Goal: Task Accomplishment & Management: Complete application form

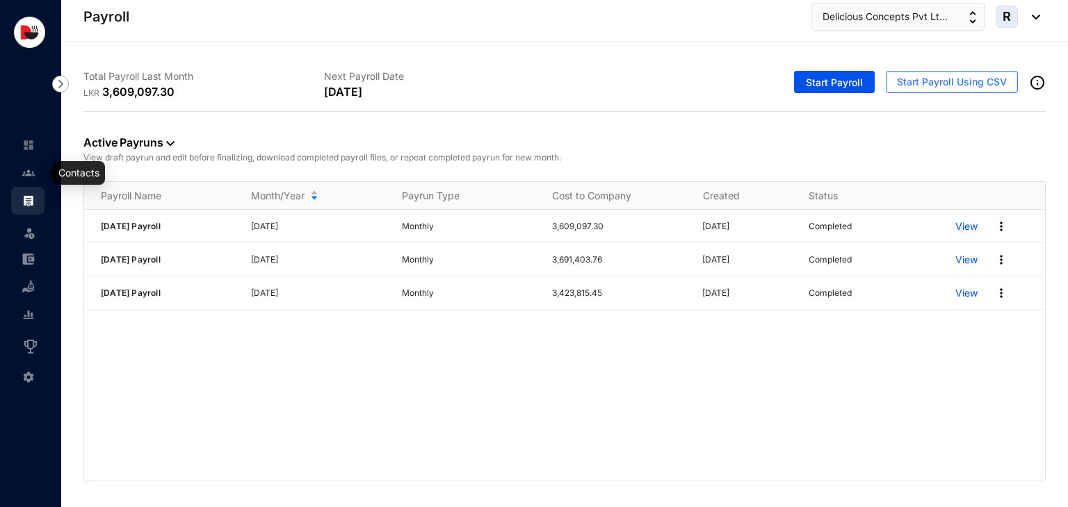
click at [25, 167] on img at bounding box center [28, 173] width 13 height 13
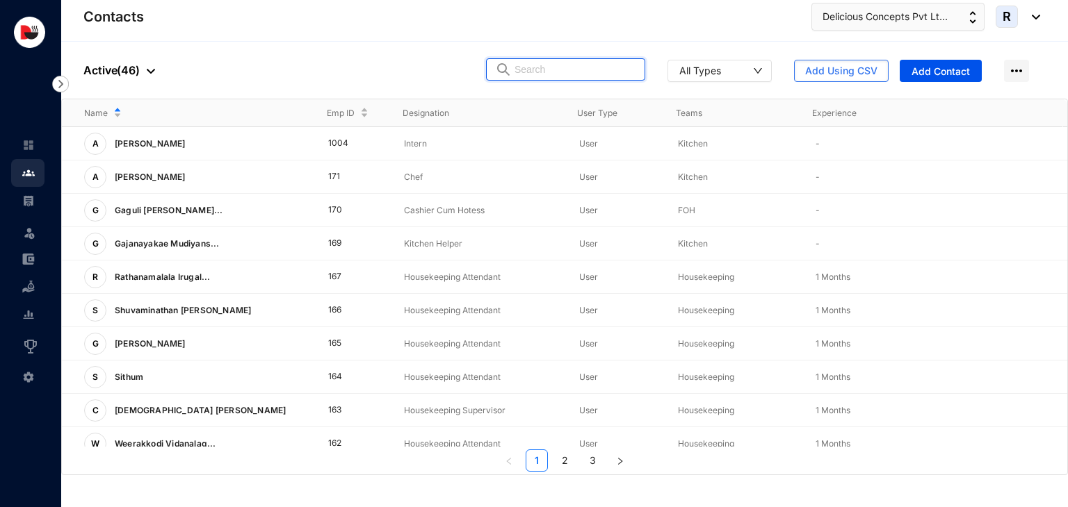
click at [596, 64] on input "text" at bounding box center [575, 69] width 122 height 21
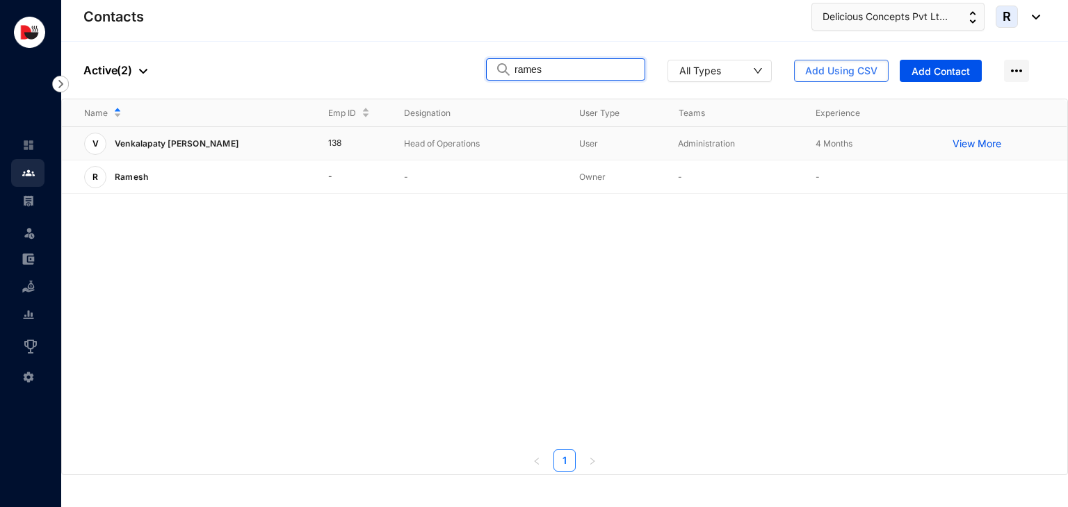
type input "rames"
click at [567, 142] on td "User" at bounding box center [606, 143] width 99 height 33
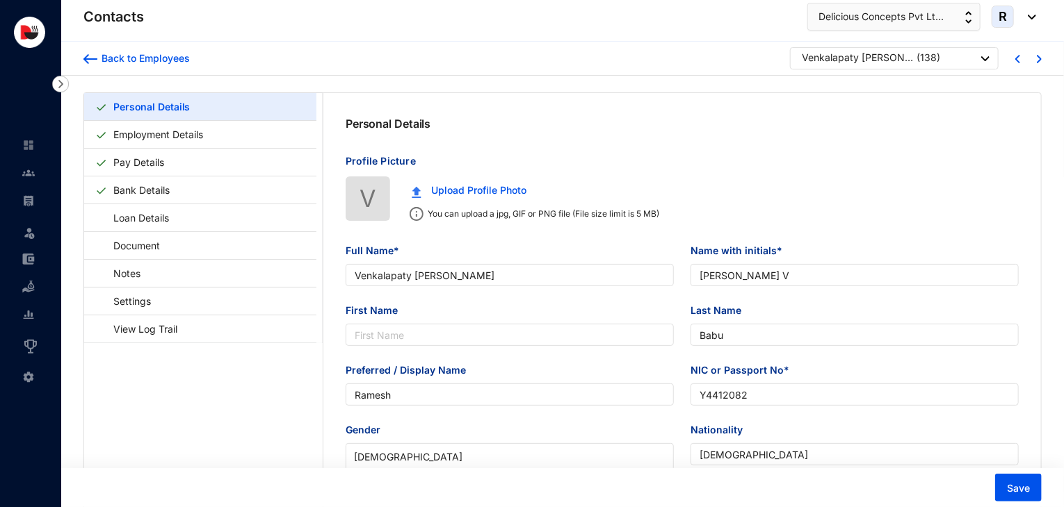
type input "Venkalapaty [PERSON_NAME]"
type input "[PERSON_NAME] V"
type input "Babu"
type input "Ramesh"
type input "Y4412082"
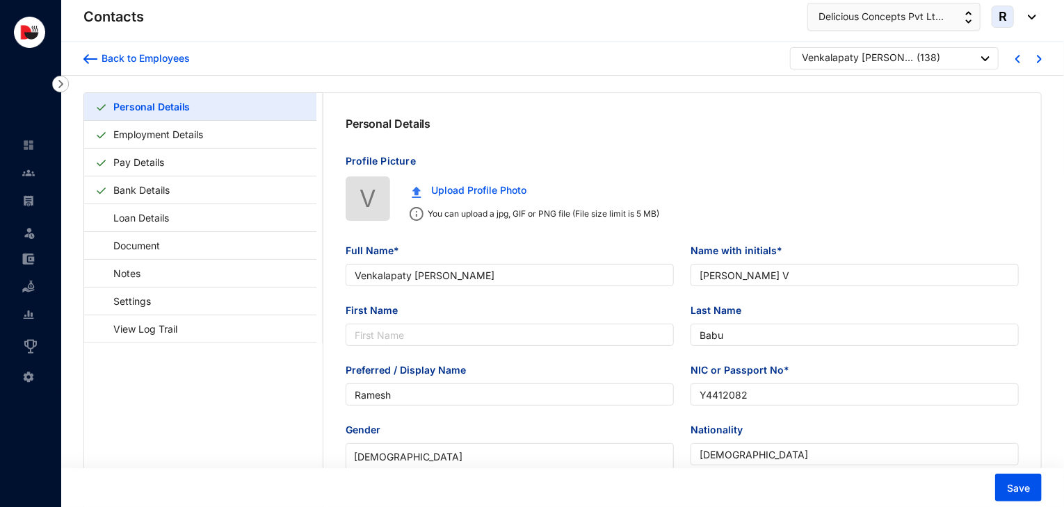
type input "[DEMOGRAPHIC_DATA]"
type input "9003030891"
type input "[STREET_ADDRESS]"
type input "[DATE]"
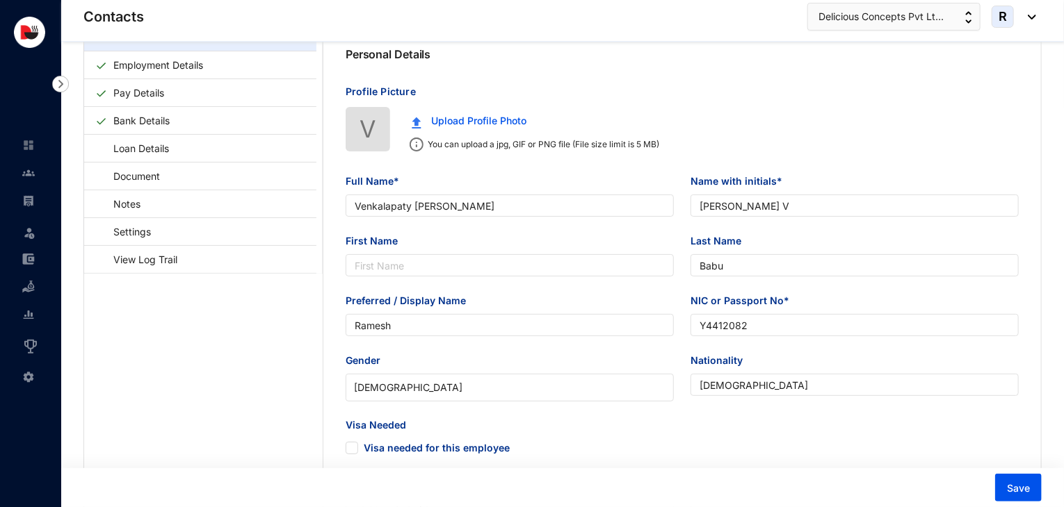
scroll to position [97, 0]
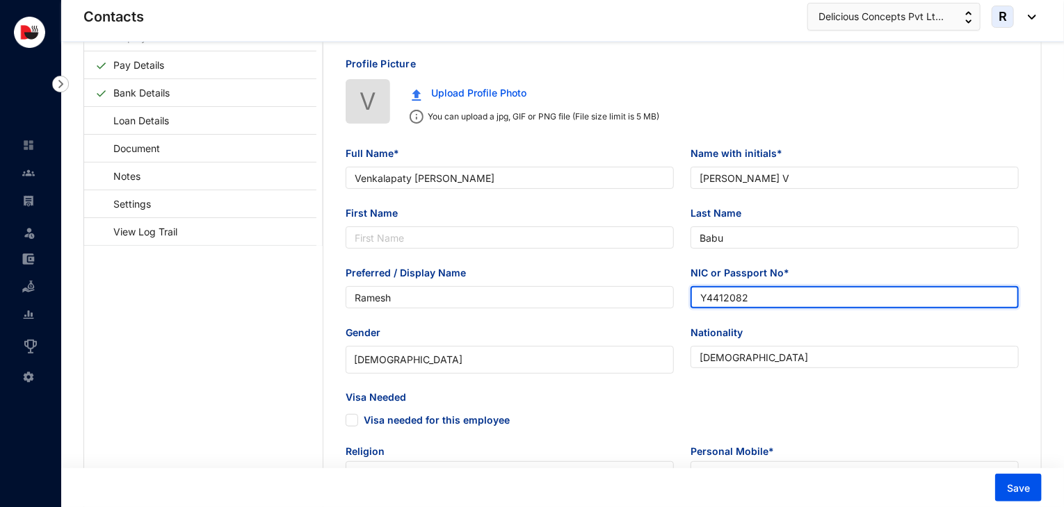
drag, startPoint x: 761, startPoint y: 302, endPoint x: 608, endPoint y: 330, distance: 155.4
click at [608, 330] on div "Full Name* [PERSON_NAME] Name with initials* [PERSON_NAME] V First Name Last Na…" at bounding box center [681, 454] width 717 height 660
type input "w"
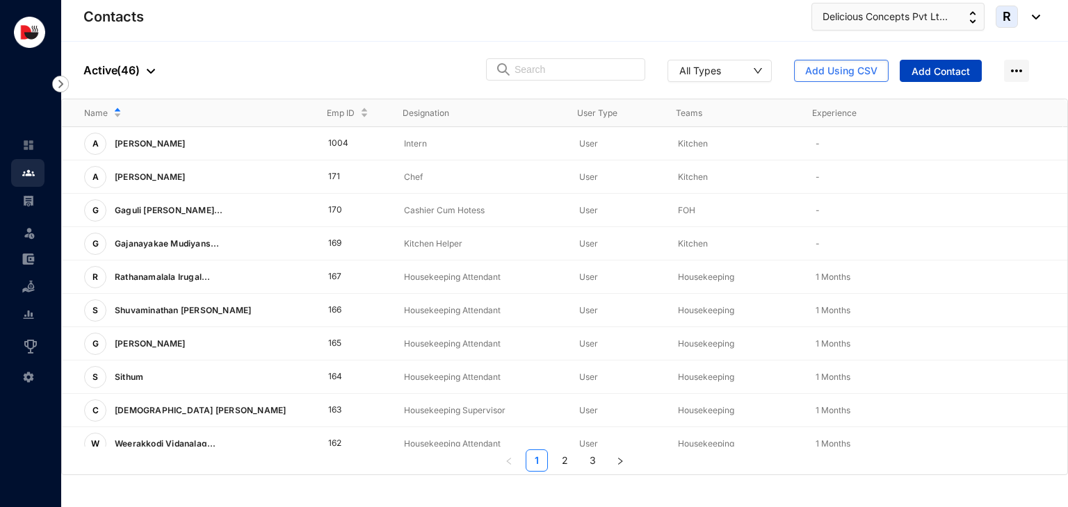
click at [944, 74] on span "Add Contact" at bounding box center [940, 72] width 58 height 14
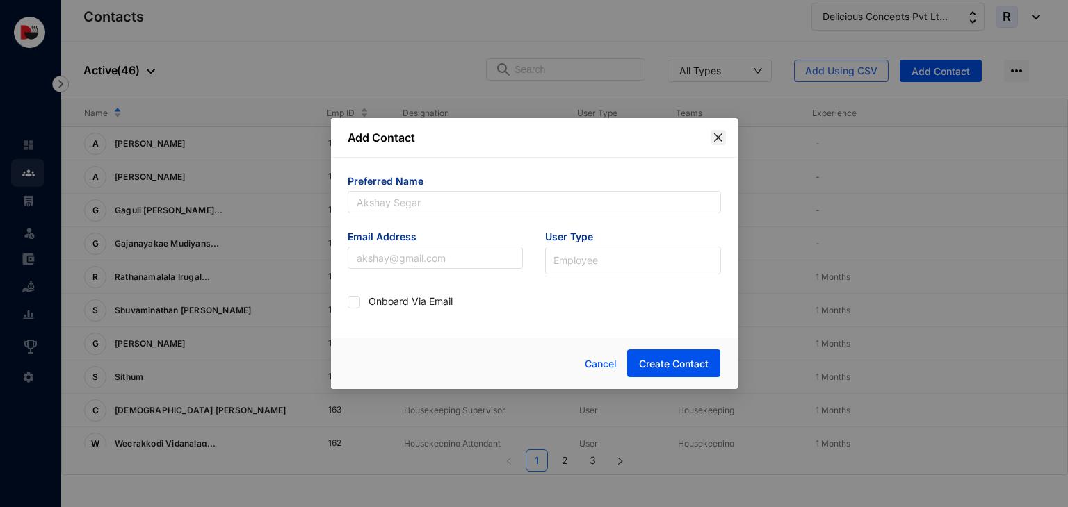
click at [717, 137] on icon "close" at bounding box center [717, 137] width 11 height 11
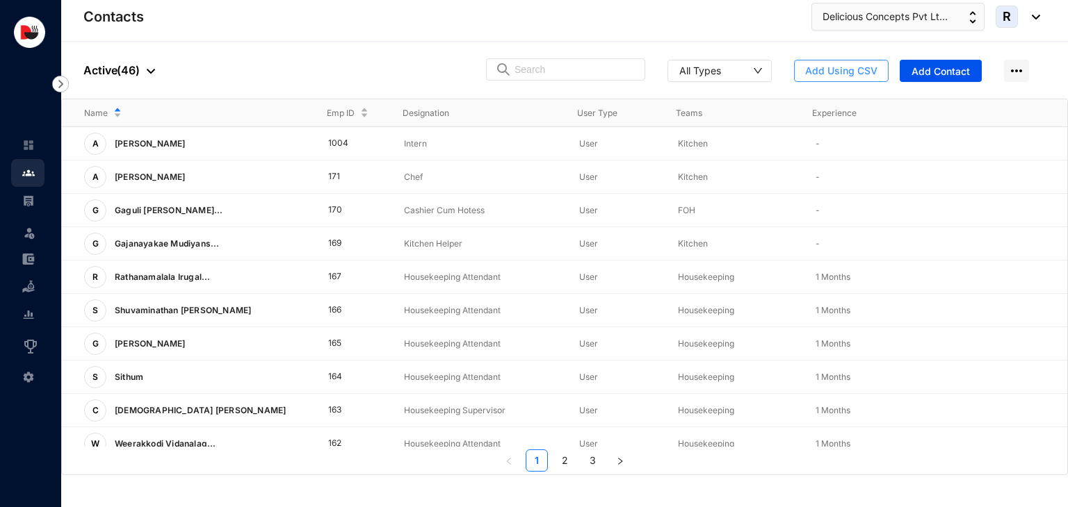
click at [815, 78] on button "Add Using CSV" at bounding box center [841, 71] width 95 height 22
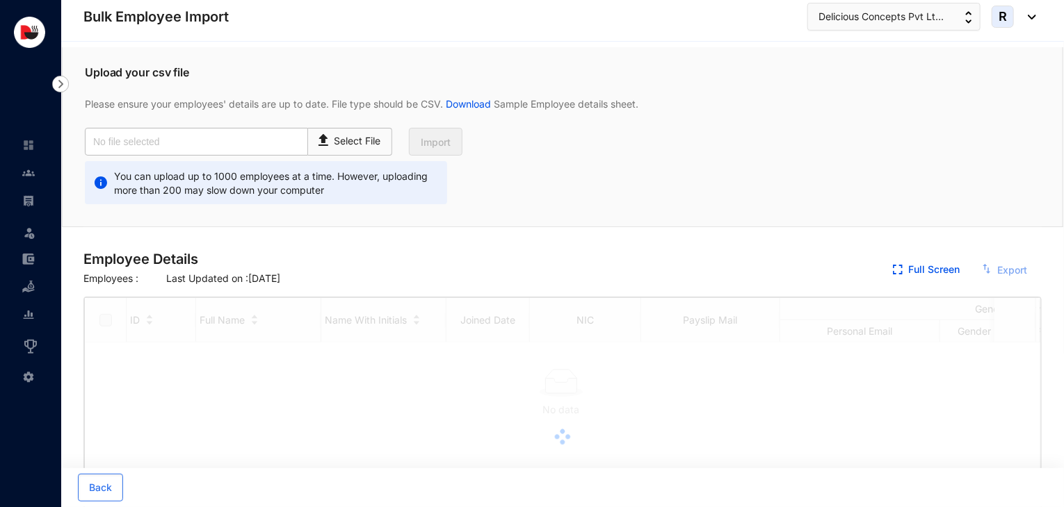
checkbox input "true"
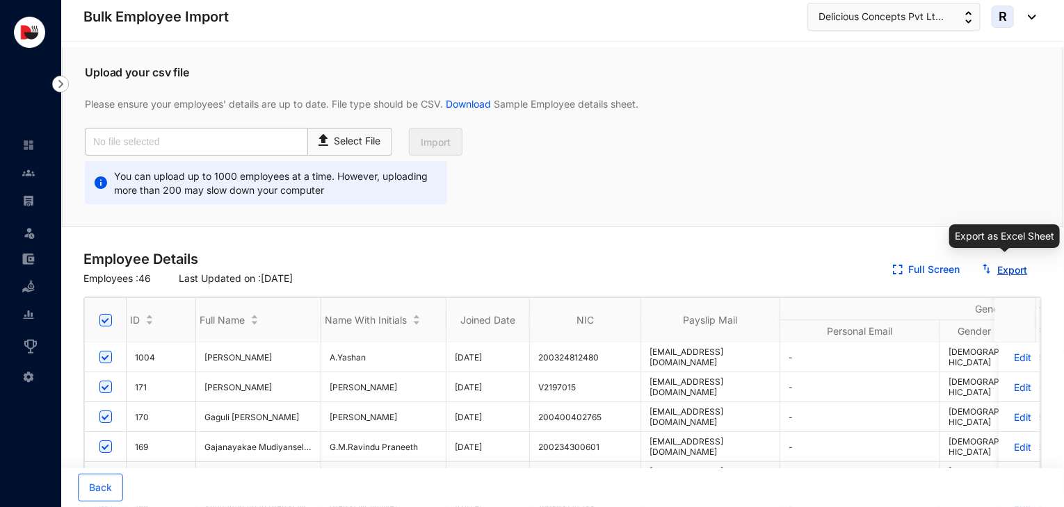
click at [1024, 268] on link "Export" at bounding box center [1012, 270] width 30 height 12
